Goal: Information Seeking & Learning: Learn about a topic

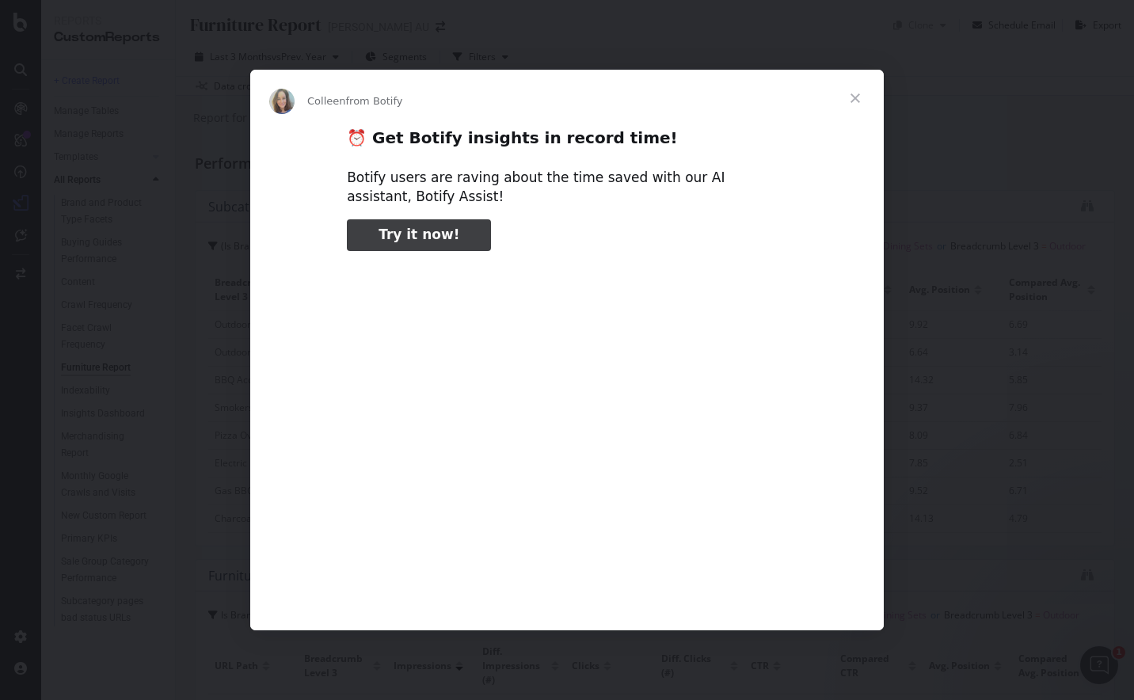
click at [848, 94] on span "Close" at bounding box center [854, 98] width 57 height 57
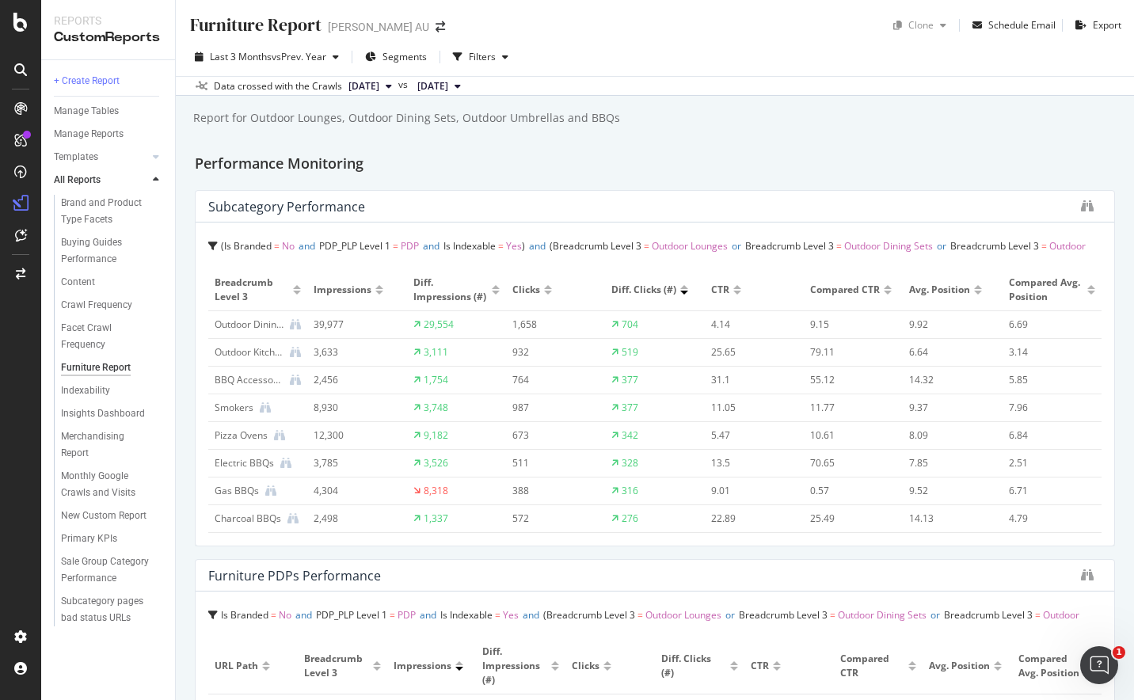
click at [651, 134] on div "Furniture Report Furniture Report Harvey Norman AU Clone Schedule Email Export …" at bounding box center [655, 350] width 958 height 700
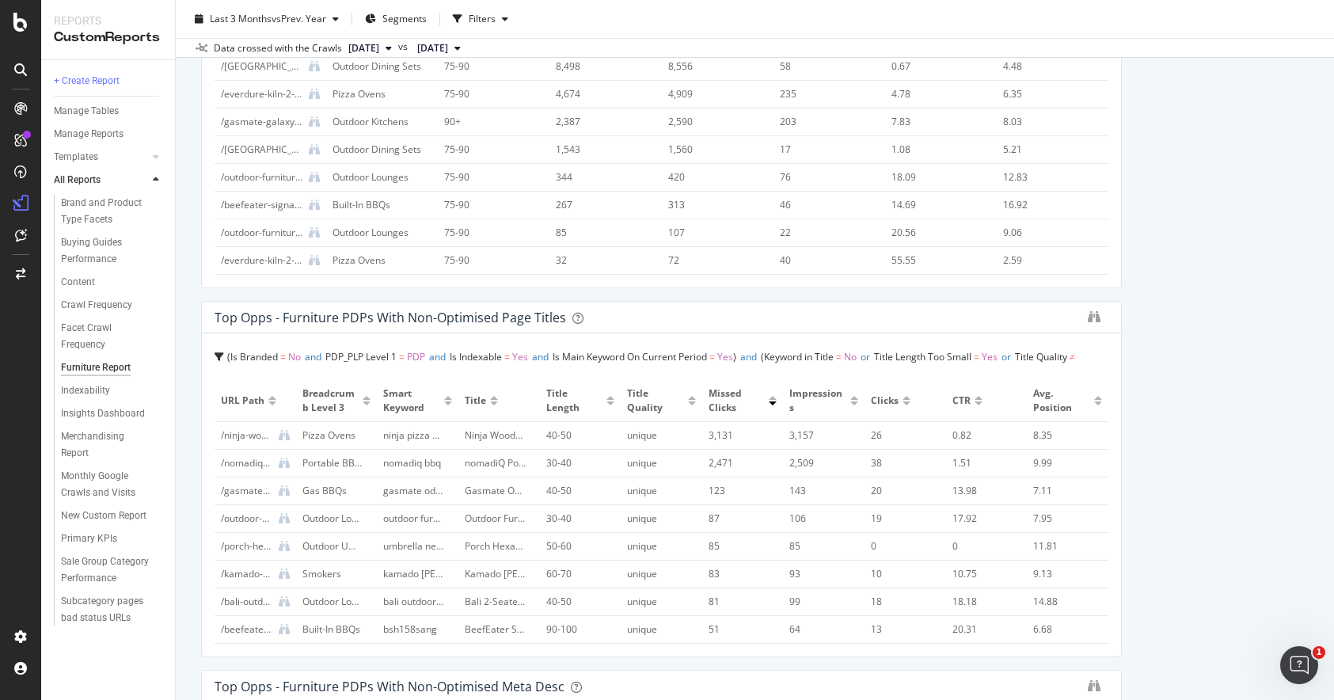
scroll to position [1785, 0]
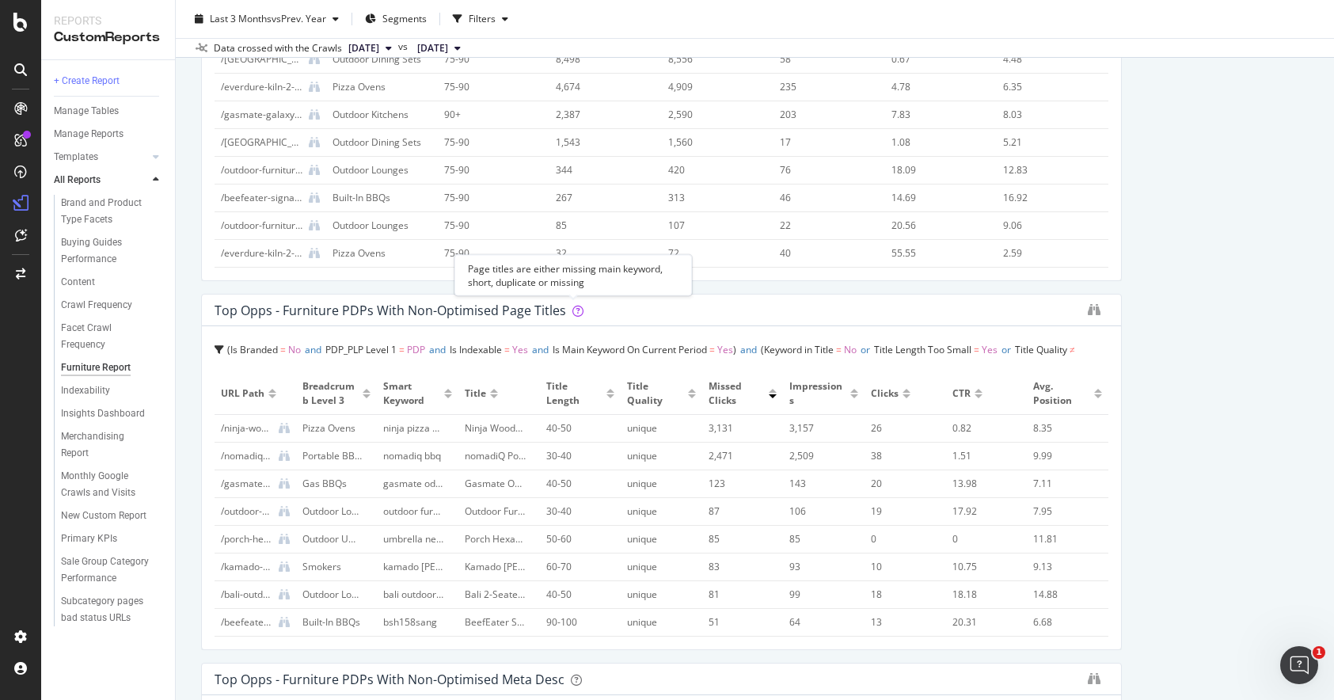
click at [574, 311] on icon at bounding box center [577, 311] width 11 height 11
click at [502, 544] on div "Porch Hexagonal Outdoor Umbrella Only | Harvey Norman" at bounding box center [496, 539] width 62 height 14
click at [401, 484] on div "gasmate odyssey" at bounding box center [414, 484] width 62 height 14
click at [286, 595] on icon at bounding box center [284, 594] width 11 height 11
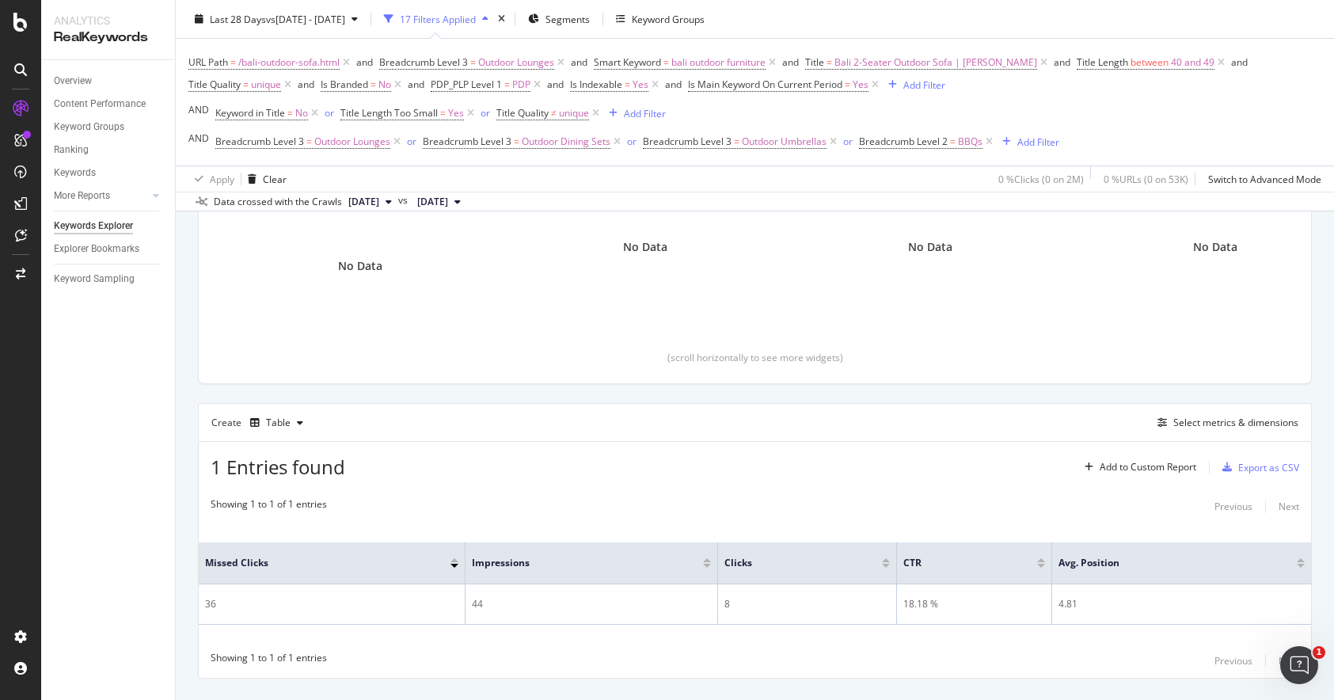
scroll to position [279, 0]
